Goal: Task Accomplishment & Management: Manage account settings

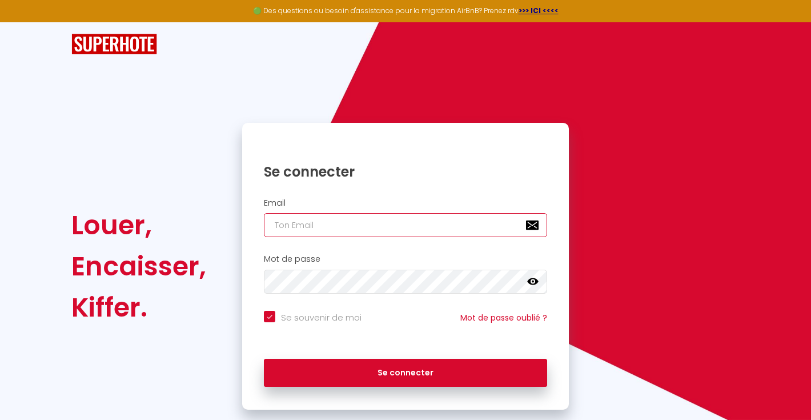
type input "[EMAIL_ADDRESS][DOMAIN_NAME]"
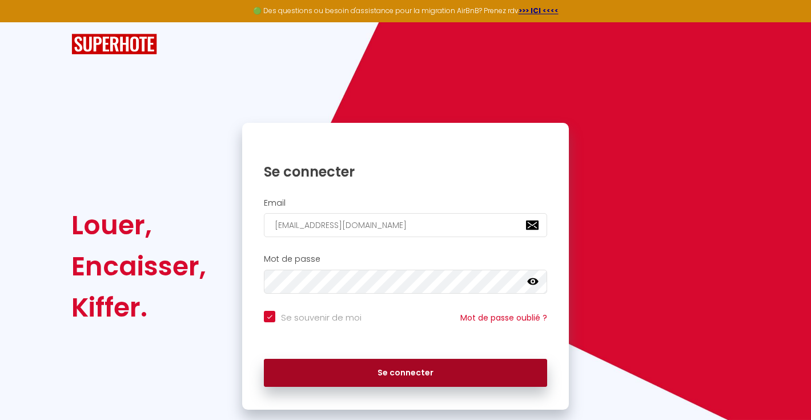
click at [372, 374] on button "Se connecter" at bounding box center [405, 373] width 283 height 29
checkbox input "true"
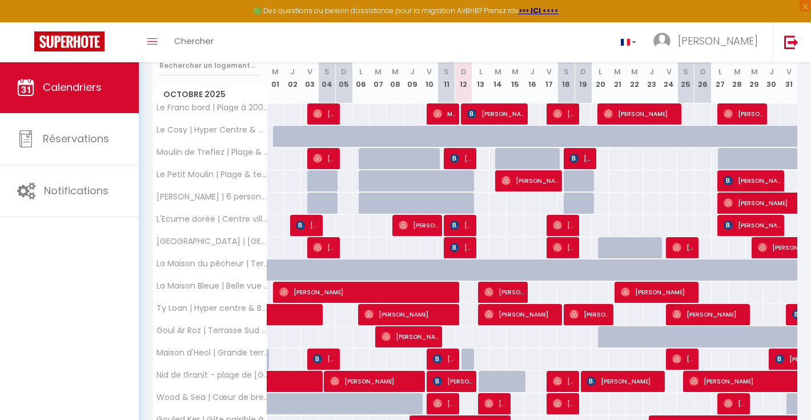
scroll to position [165, 0]
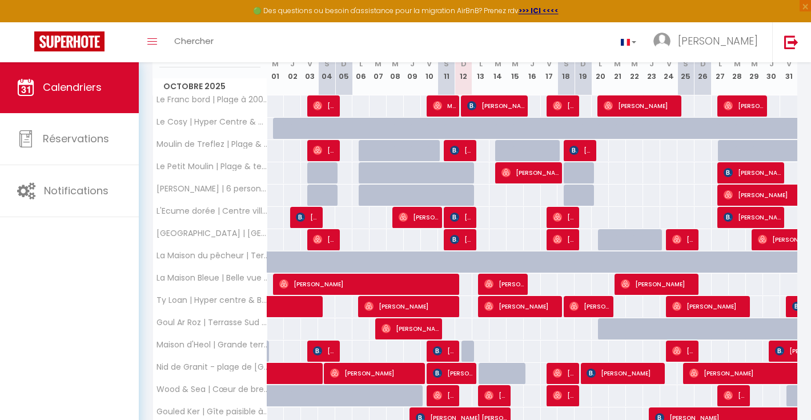
click at [450, 284] on span "[PERSON_NAME]" at bounding box center [367, 284] width 177 height 22
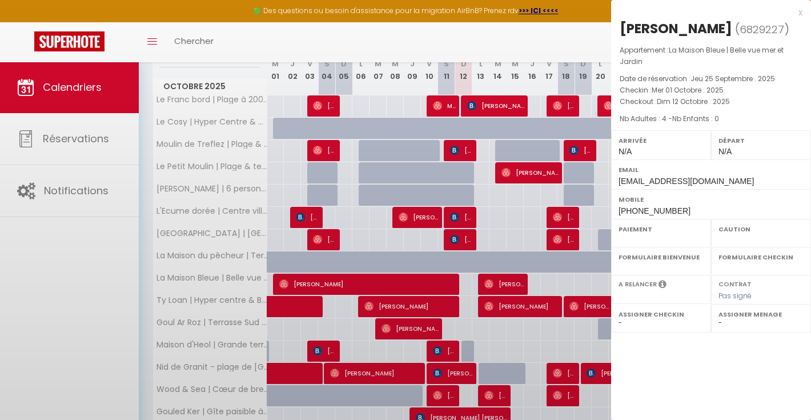
select select "OK"
select select "0"
select select "1"
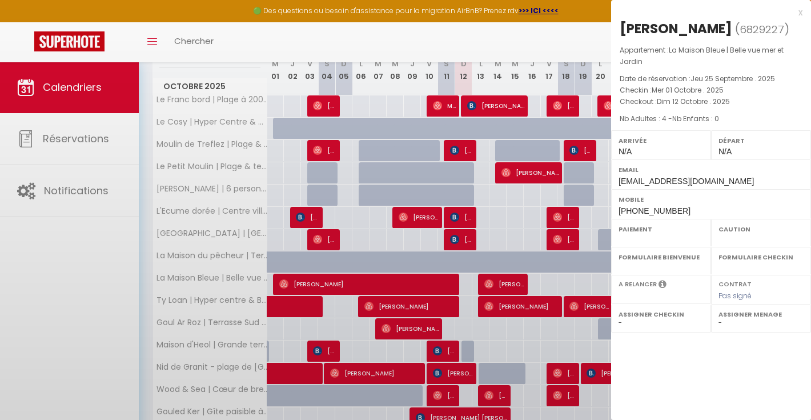
select select
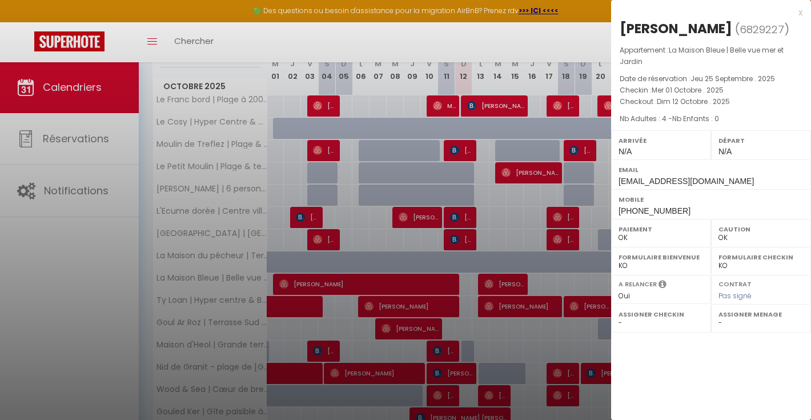
click at [475, 335] on div at bounding box center [405, 210] width 811 height 420
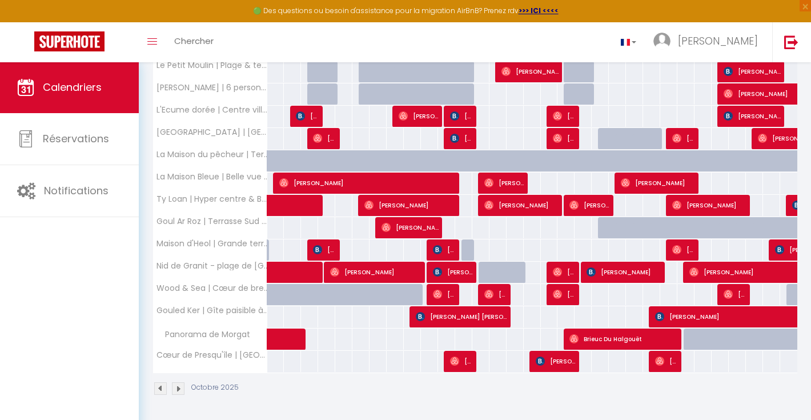
scroll to position [265, 0]
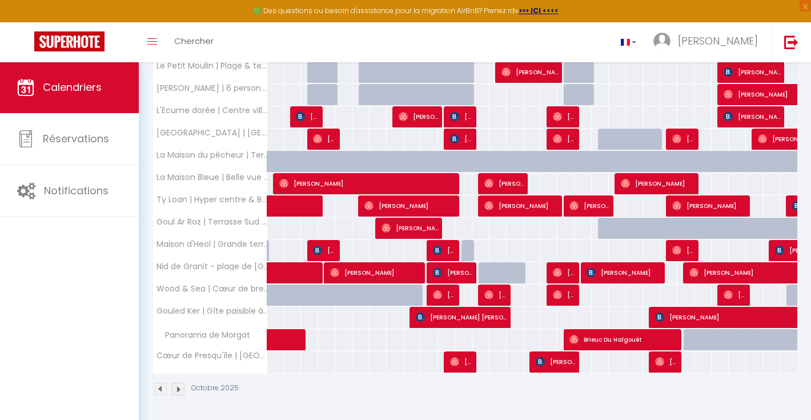
click at [496, 183] on span "[PERSON_NAME]" at bounding box center [505, 184] width 40 height 22
